Goal: Task Accomplishment & Management: Use online tool/utility

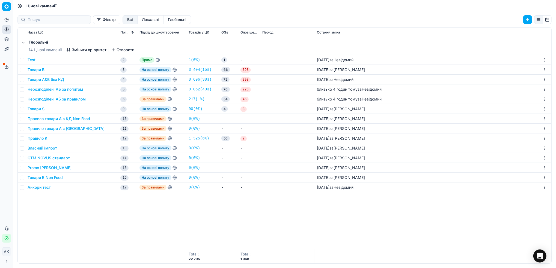
click at [47, 101] on button "Нерозподілені АБ за правилом" at bounding box center [57, 99] width 58 height 5
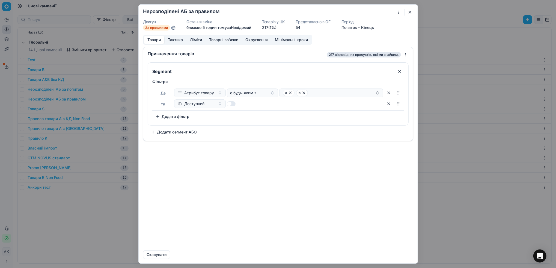
click at [178, 41] on button "Тактика" at bounding box center [175, 40] width 22 height 8
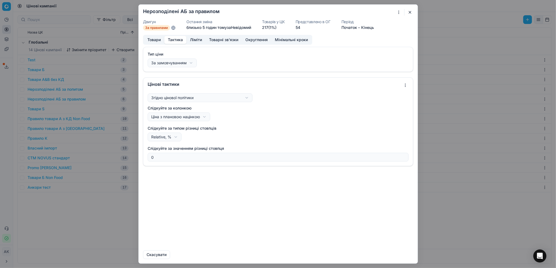
click at [197, 40] on button "Ліміти" at bounding box center [195, 40] width 19 height 8
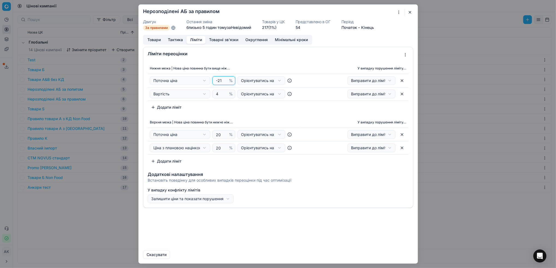
click at [224, 82] on input "-21" at bounding box center [221, 81] width 13 height 8
click at [224, 83] on input "-22" at bounding box center [221, 81] width 13 height 8
drag, startPoint x: 221, startPoint y: 81, endPoint x: 217, endPoint y: 81, distance: 4.1
click at [217, 81] on input "-22" at bounding box center [221, 81] width 13 height 8
type input "-5"
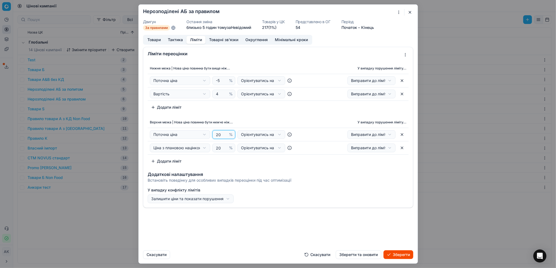
drag, startPoint x: 221, startPoint y: 135, endPoint x: 214, endPoint y: 136, distance: 6.9
click at [215, 136] on input "20" at bounding box center [221, 135] width 13 height 8
type input "5"
click at [411, 12] on button "button" at bounding box center [409, 12] width 7 height 7
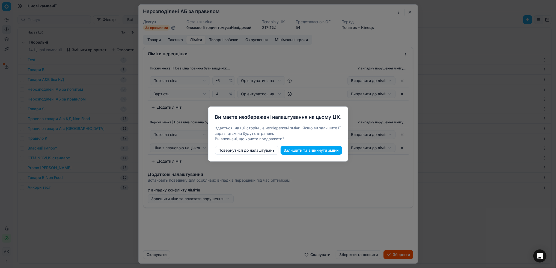
click at [303, 152] on button "Залишити та відкинути зміни" at bounding box center [310, 150] width 61 height 9
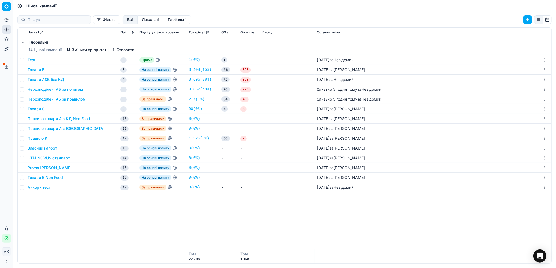
click at [36, 71] on button "Товари Б" at bounding box center [36, 69] width 17 height 5
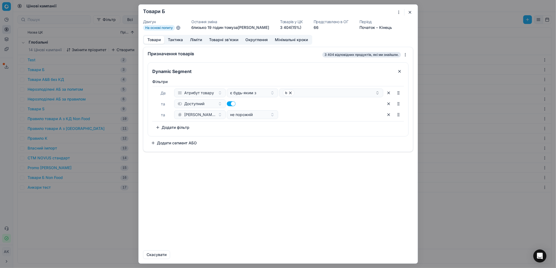
click at [194, 43] on button "Ліміти" at bounding box center [195, 40] width 19 height 8
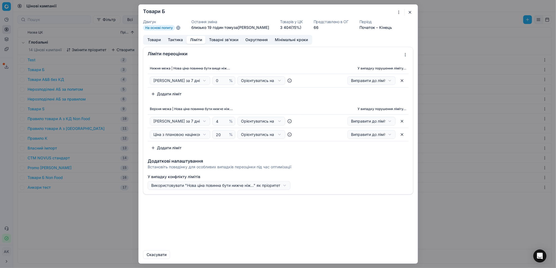
click at [196, 40] on button "Ліміти" at bounding box center [195, 40] width 19 height 8
click at [407, 11] on button "button" at bounding box center [409, 12] width 7 height 7
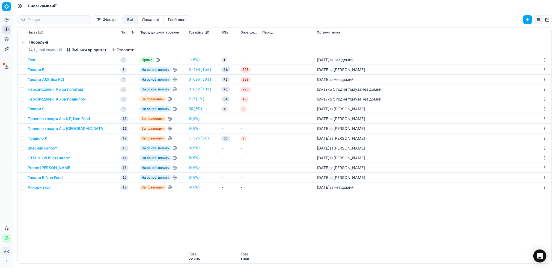
click at [5, 29] on icon at bounding box center [6, 29] width 4 height 4
click at [30, 38] on link "Оптимізаційні групи" at bounding box center [53, 40] width 64 height 8
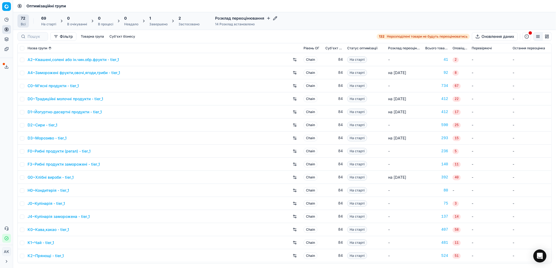
click at [188, 23] on div "Застосовано" at bounding box center [188, 24] width 21 height 4
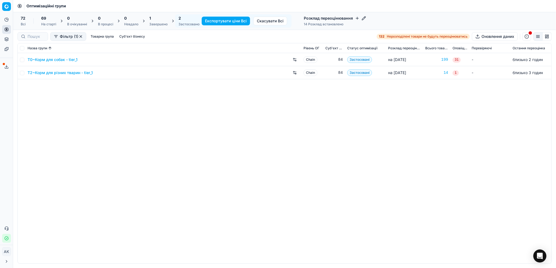
click at [49, 59] on link "T0~Корм для собак - tier_1" at bounding box center [53, 59] width 50 height 5
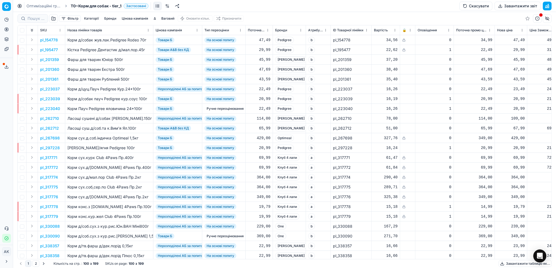
click at [133, 18] on button "Цінова кампанія" at bounding box center [134, 18] width 31 height 7
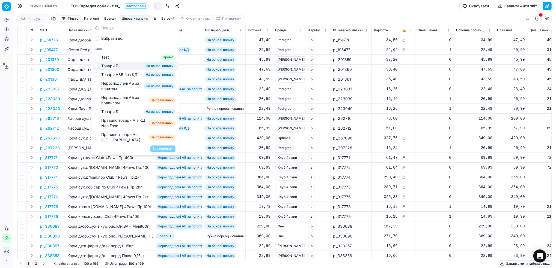
click at [95, 68] on input "Suggestions" at bounding box center [97, 66] width 4 height 4
checkbox input "true"
click at [163, 149] on button "Застосувати" at bounding box center [162, 149] width 25 height 7
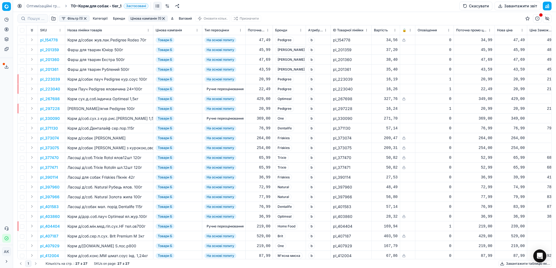
scroll to position [0, 191]
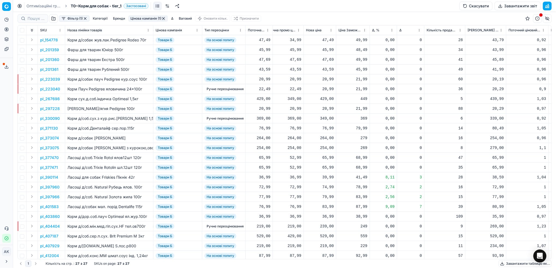
click at [72, 18] on button "Фільтр (1)" at bounding box center [74, 18] width 31 height 7
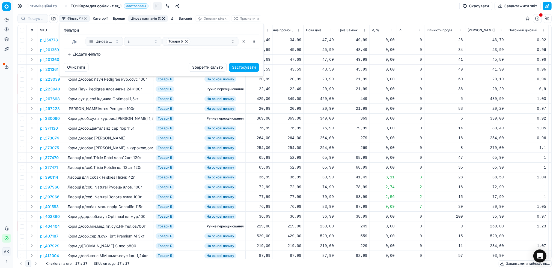
click at [99, 56] on button "Додати фільтр" at bounding box center [84, 54] width 40 height 9
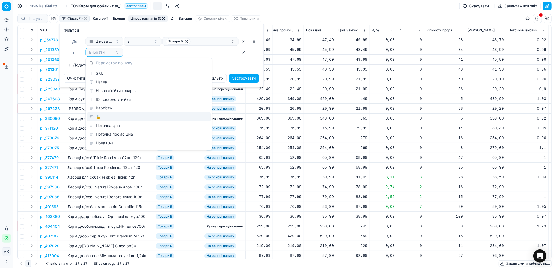
click at [109, 119] on div "🔒" at bounding box center [149, 117] width 124 height 9
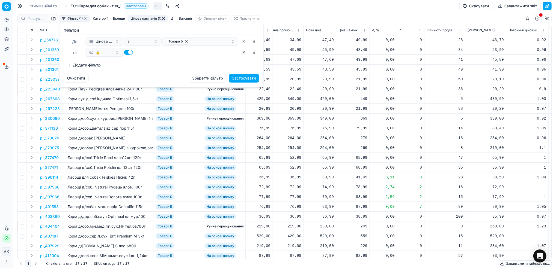
drag, startPoint x: 128, startPoint y: 52, endPoint x: 130, endPoint y: 55, distance: 3.6
click at [128, 52] on button "button" at bounding box center [128, 52] width 9 height 5
checkbox input "false"
click at [240, 78] on button "Застосувати" at bounding box center [244, 78] width 30 height 9
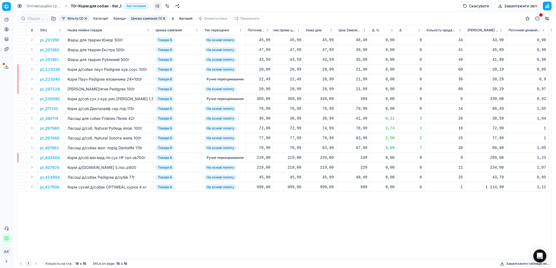
click at [392, 31] on html "Pricing platform Аналітика Цінова оптимізація Асортимент продукції Шаблони Серв…" at bounding box center [278, 134] width 556 height 268
click at [380, 49] on div "Sort by Δ, % ascending" at bounding box center [390, 48] width 49 height 5
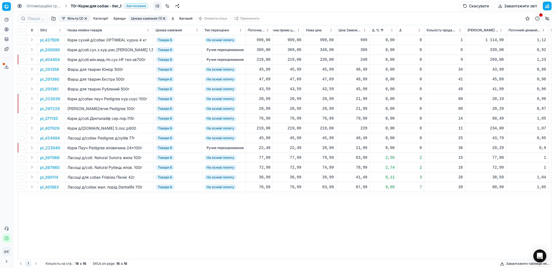
click at [391, 29] on html "Pricing platform Аналітика Цінова оптимізація Асортимент продукції Шаблони Серв…" at bounding box center [278, 134] width 556 height 268
click at [378, 56] on div "Sort by Δ, % descending" at bounding box center [392, 57] width 52 height 5
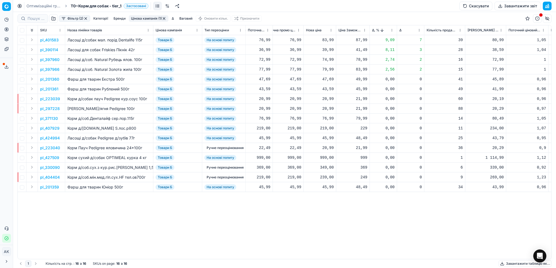
scroll to position [0, 220]
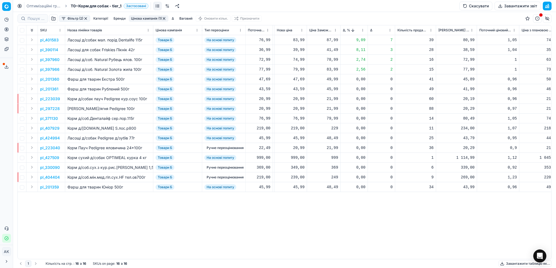
drag, startPoint x: 84, startPoint y: 18, endPoint x: 83, endPoint y: 35, distance: 17.0
click at [85, 18] on button "button" at bounding box center [85, 18] width 4 height 4
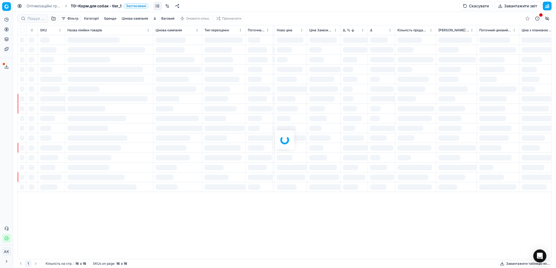
click at [53, 19] on button "button" at bounding box center [53, 18] width 9 height 9
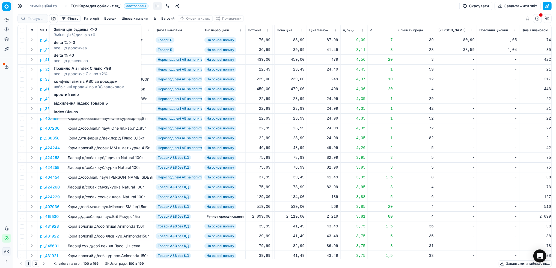
click at [82, 105] on span "відхилення індекс Товари Б" at bounding box center [81, 103] width 54 height 5
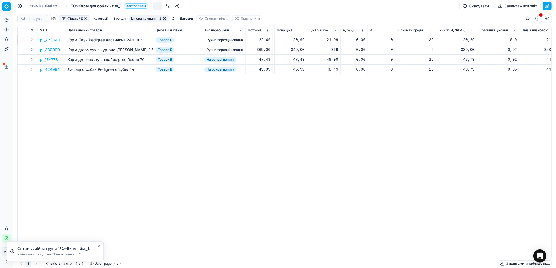
click at [99, 246] on icon "Close toast" at bounding box center [99, 246] width 2 height 2
click at [51, 38] on p "pl_223040" at bounding box center [50, 39] width 20 height 5
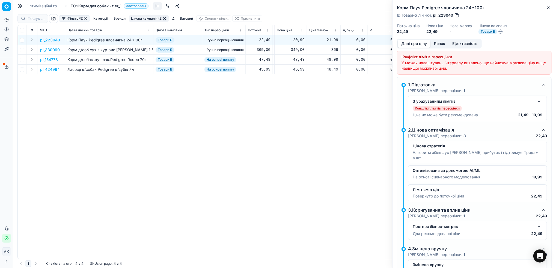
click at [535, 103] on button "button" at bounding box center [538, 101] width 7 height 7
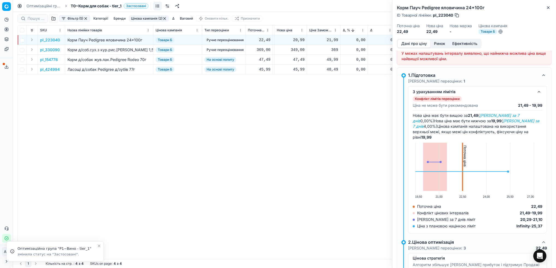
scroll to position [8, 0]
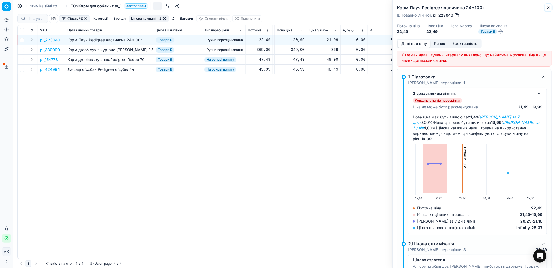
click at [549, 7] on icon "button" at bounding box center [548, 7] width 4 height 4
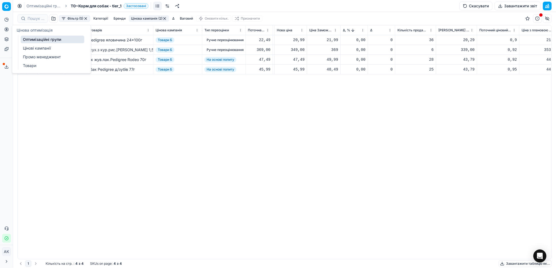
click at [9, 31] on button "Цінова оптимізація" at bounding box center [6, 29] width 9 height 9
click at [28, 45] on link "Цінові кампанії" at bounding box center [53, 48] width 64 height 8
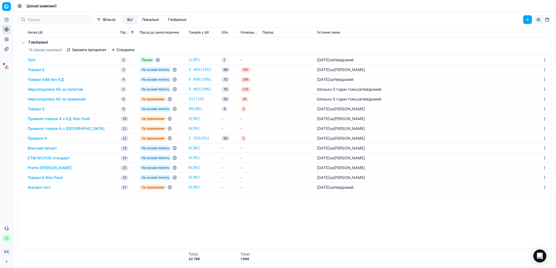
click at [35, 69] on button "Товари Б" at bounding box center [36, 69] width 17 height 5
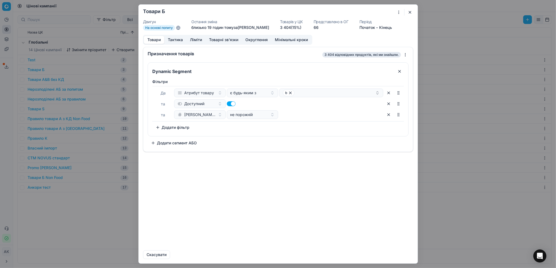
click at [197, 40] on button "Ліміти" at bounding box center [195, 40] width 19 height 8
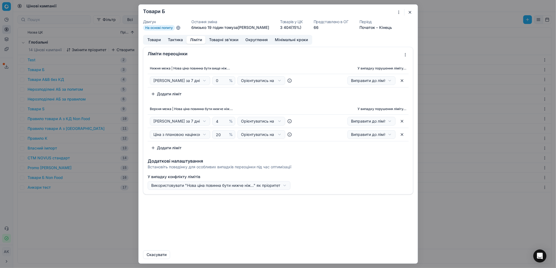
click at [156, 42] on button "Товари" at bounding box center [154, 40] width 20 height 8
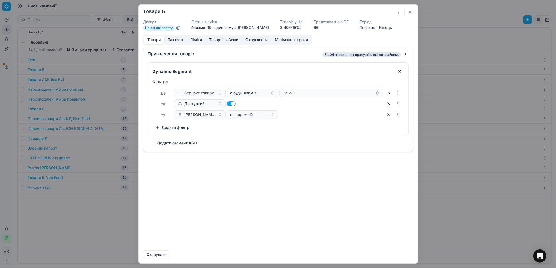
click at [410, 12] on button "button" at bounding box center [409, 12] width 7 height 7
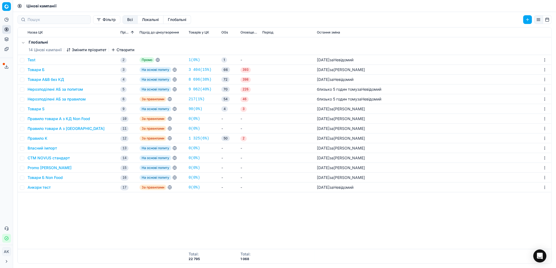
click at [37, 99] on button "Нерозподілені АБ за правилом" at bounding box center [57, 99] width 58 height 5
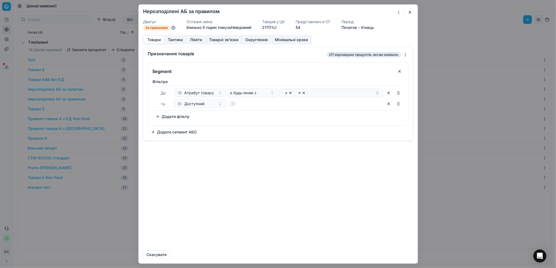
click at [165, 116] on button "Додати фільтр" at bounding box center [172, 116] width 40 height 9
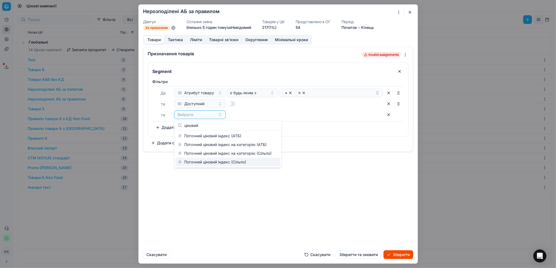
type input "ціновий"
click at [229, 162] on div "Поточний ціновий індекс (Сільпо)" at bounding box center [227, 162] width 105 height 9
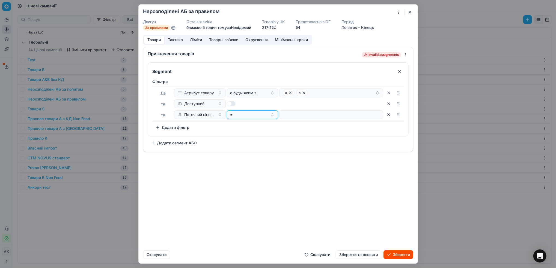
click at [272, 114] on button "=" at bounding box center [252, 114] width 52 height 9
click at [254, 178] on div "≤" at bounding box center [263, 179] width 71 height 9
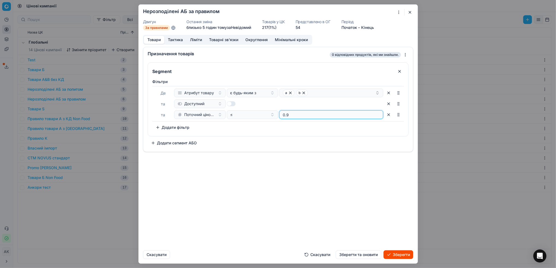
type input "0.95"
click at [309, 254] on button "Скасувати" at bounding box center [317, 255] width 32 height 9
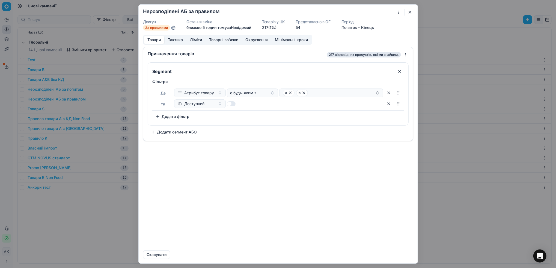
click at [410, 12] on button "button" at bounding box center [409, 12] width 7 height 7
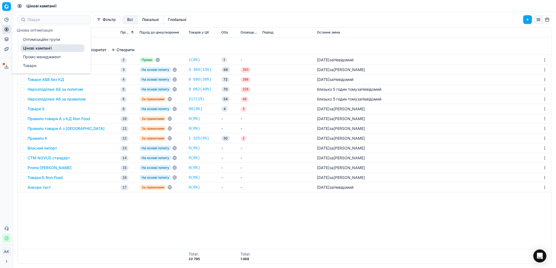
drag, startPoint x: 34, startPoint y: 41, endPoint x: 42, endPoint y: 44, distance: 9.2
click at [34, 41] on link "Оптимізаційні групи" at bounding box center [53, 40] width 64 height 8
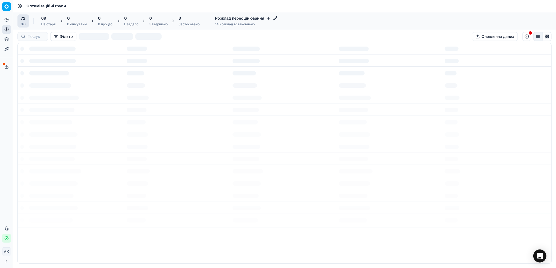
click at [189, 22] on div "Застосовано" at bounding box center [188, 24] width 21 height 4
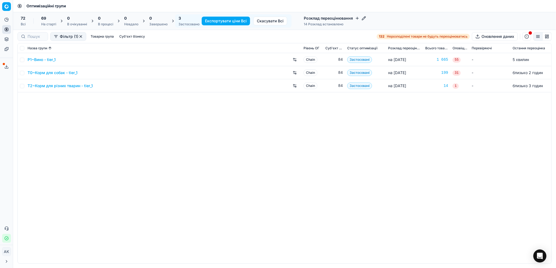
click at [40, 74] on link "T0~Корм для собак - tier_1" at bounding box center [53, 72] width 50 height 5
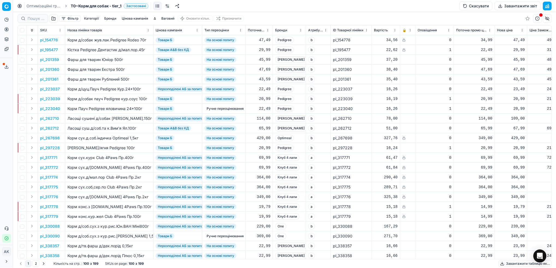
click at [547, 5] on button "button" at bounding box center [546, 6] width 9 height 9
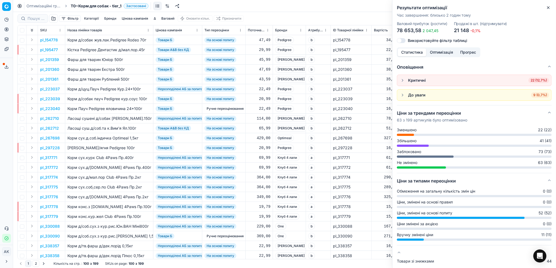
click at [403, 80] on button "button" at bounding box center [402, 80] width 7 height 7
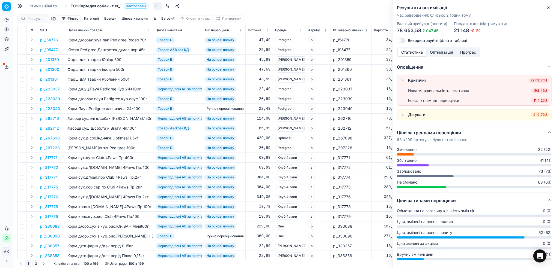
click at [401, 115] on button "button" at bounding box center [402, 115] width 7 height 7
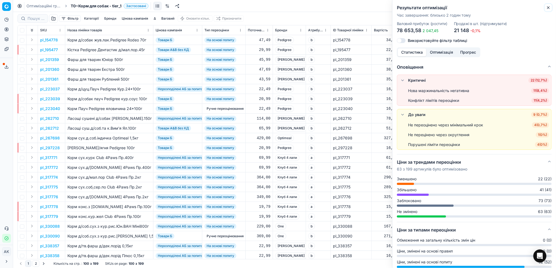
click at [549, 7] on icon "button" at bounding box center [548, 7] width 4 height 4
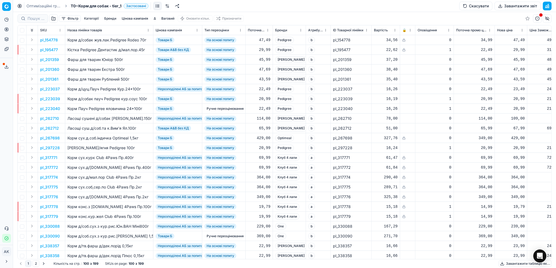
click at [37, 7] on link "Оптимізаційні групи" at bounding box center [43, 5] width 35 height 5
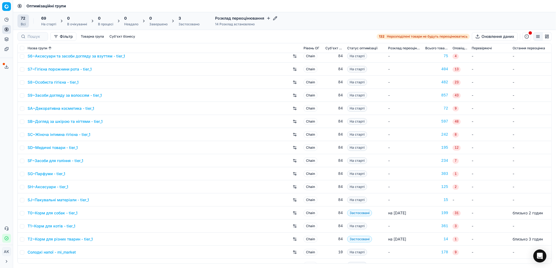
scroll to position [732, 0]
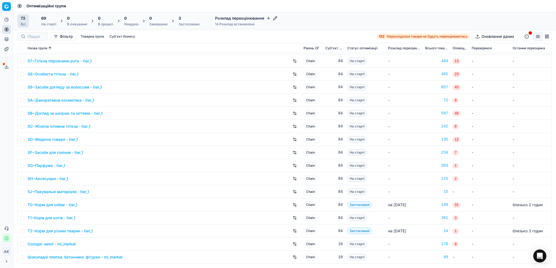
click at [4, 66] on button "Сервіс експорту" at bounding box center [6, 66] width 9 height 9
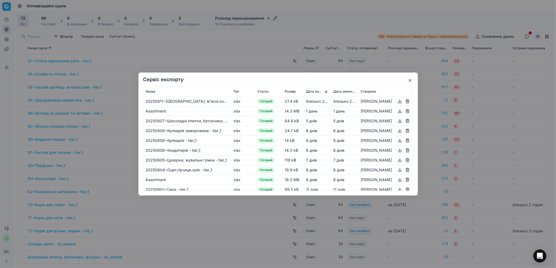
click at [408, 79] on button "button" at bounding box center [409, 80] width 7 height 7
